Goal: Complete application form

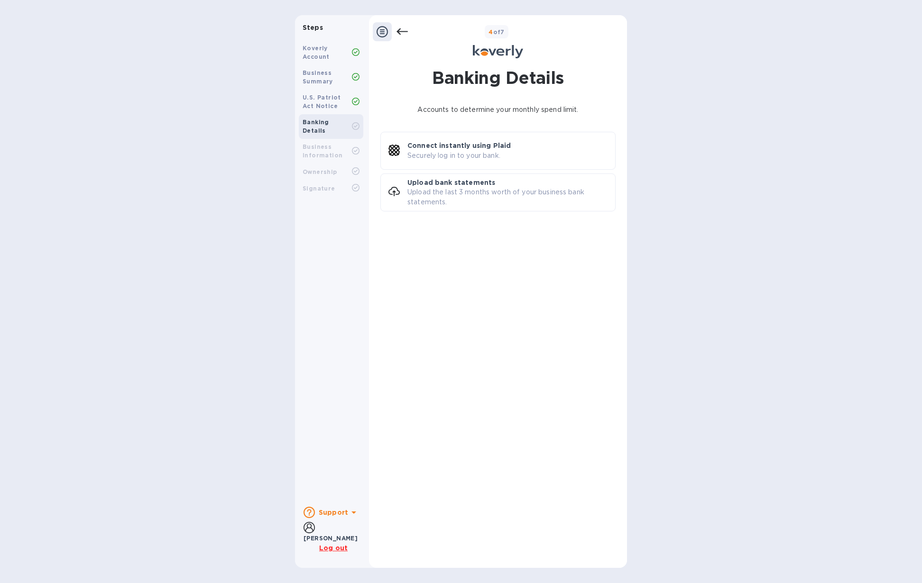
click at [321, 53] on b "Koverly Account" at bounding box center [315, 53] width 27 height 16
click at [384, 30] on icon at bounding box center [381, 31] width 11 height 11
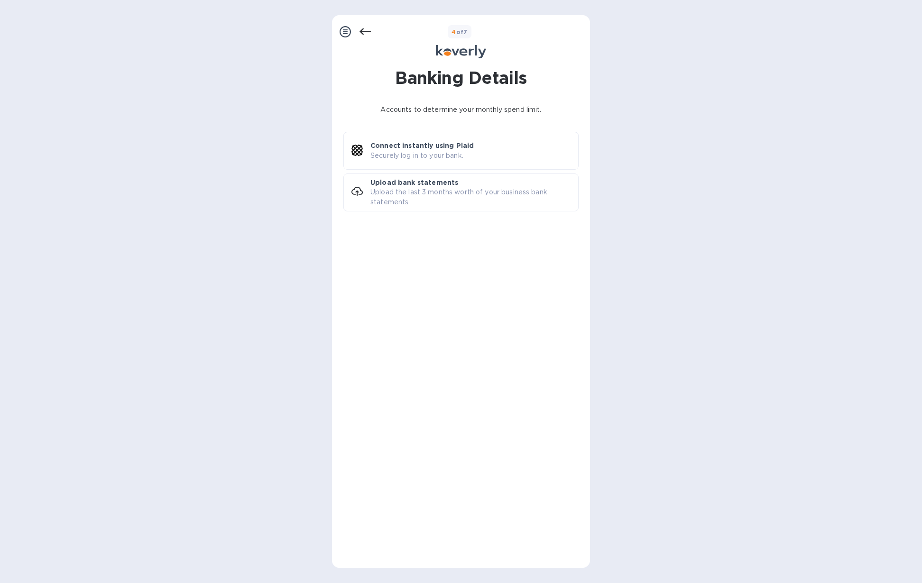
click at [350, 31] on icon at bounding box center [344, 31] width 11 height 11
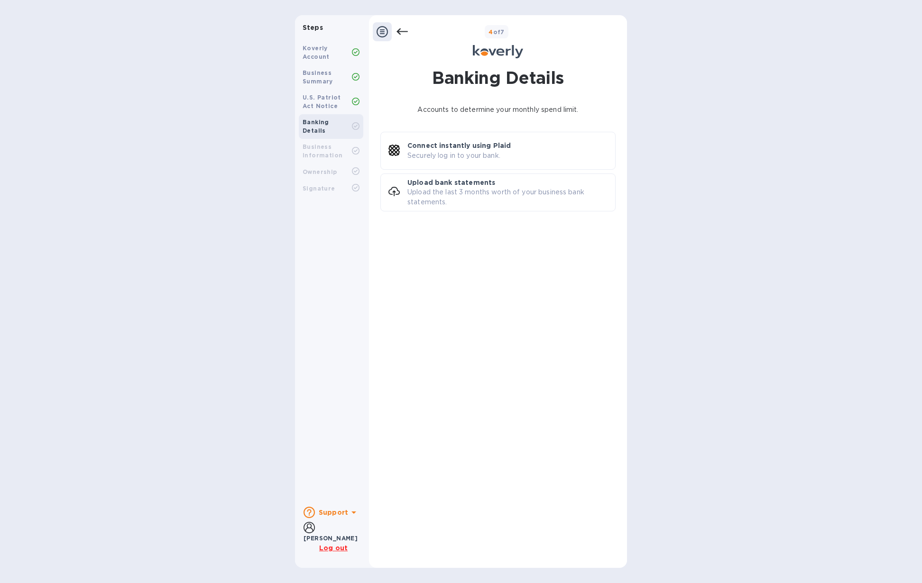
click at [323, 95] on b "U.S. Patriot Act Notice" at bounding box center [321, 102] width 38 height 16
click at [320, 69] on b "Business Summary" at bounding box center [317, 77] width 30 height 16
click at [362, 74] on div "Business Summary" at bounding box center [331, 77] width 64 height 25
click at [357, 75] on icon at bounding box center [356, 77] width 8 height 8
click at [336, 148] on b "Business Information" at bounding box center [322, 151] width 40 height 16
